Goal: Find specific page/section: Find specific page/section

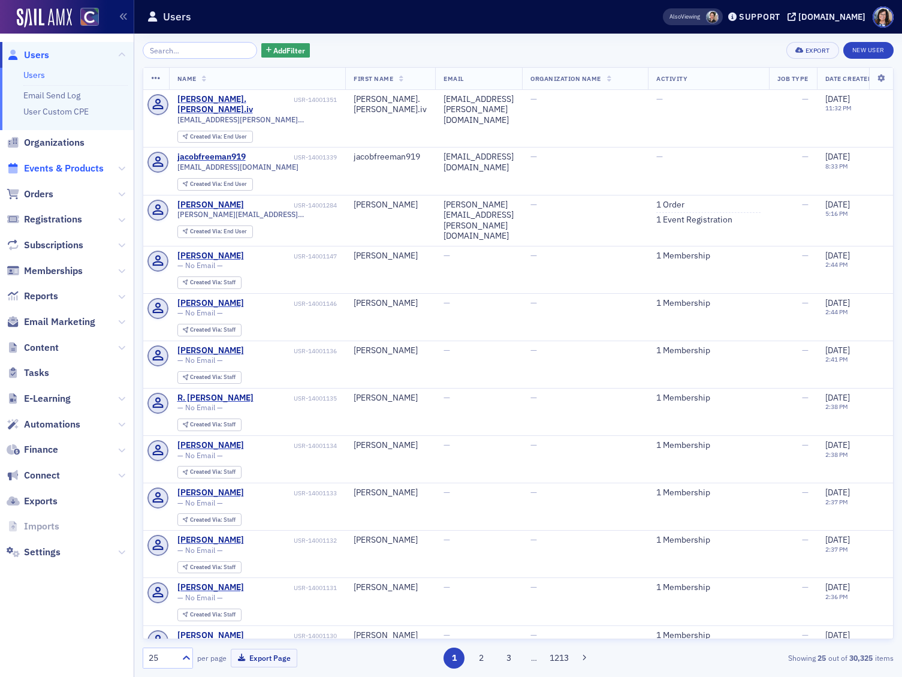
click at [58, 174] on span "Events & Products" at bounding box center [64, 168] width 80 height 13
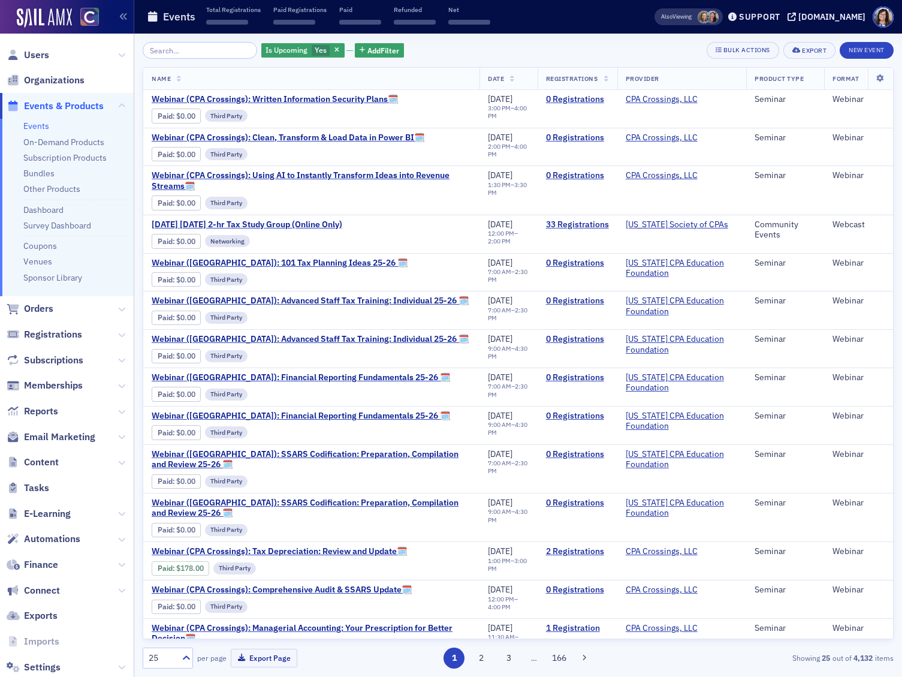
click at [189, 52] on input "search" at bounding box center [200, 50] width 115 height 17
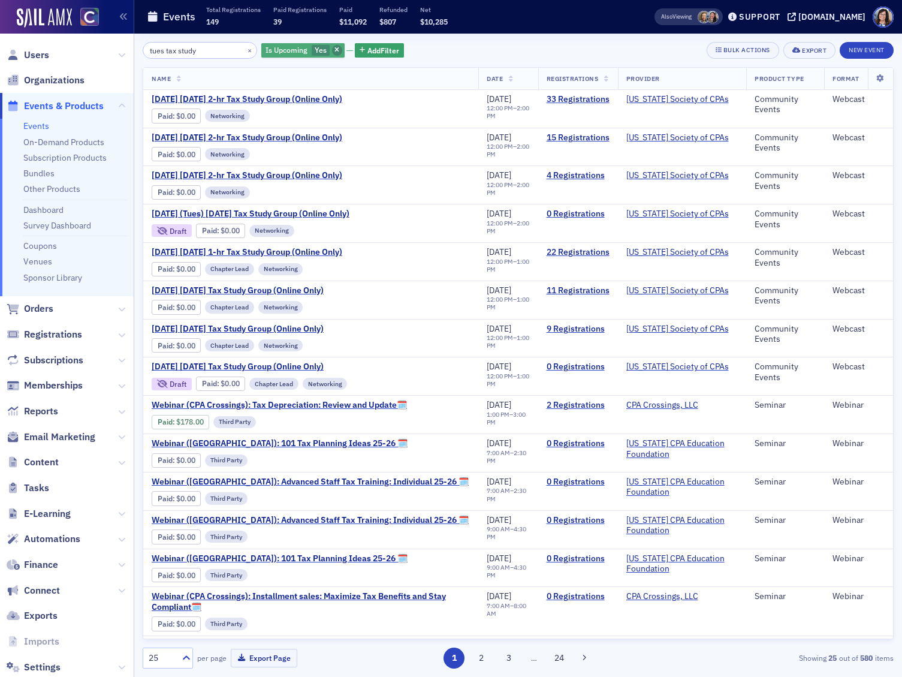
type input "tues tax study"
click at [335, 51] on icon "button" at bounding box center [337, 50] width 5 height 7
